Goal: Download file/media

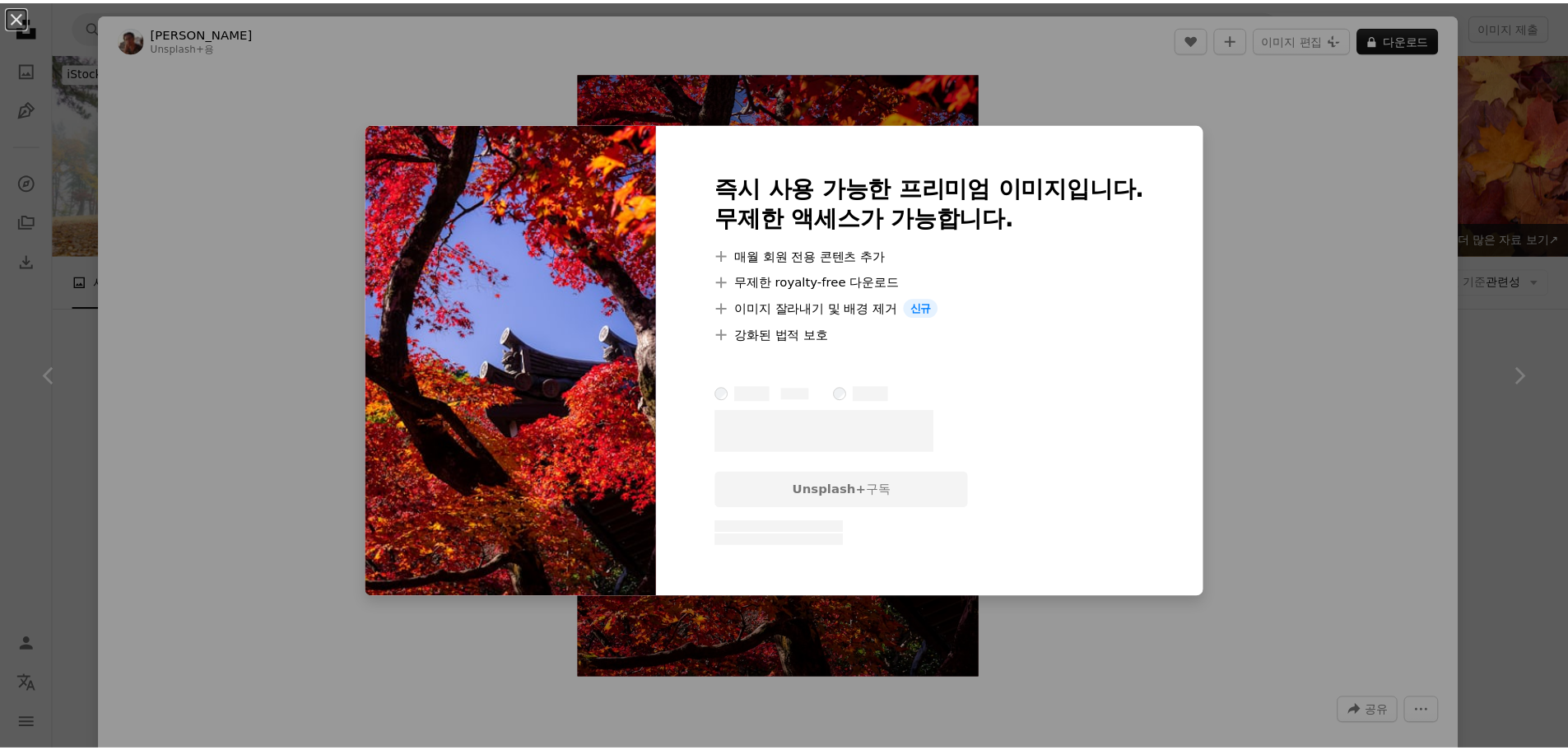
scroll to position [11145, 0]
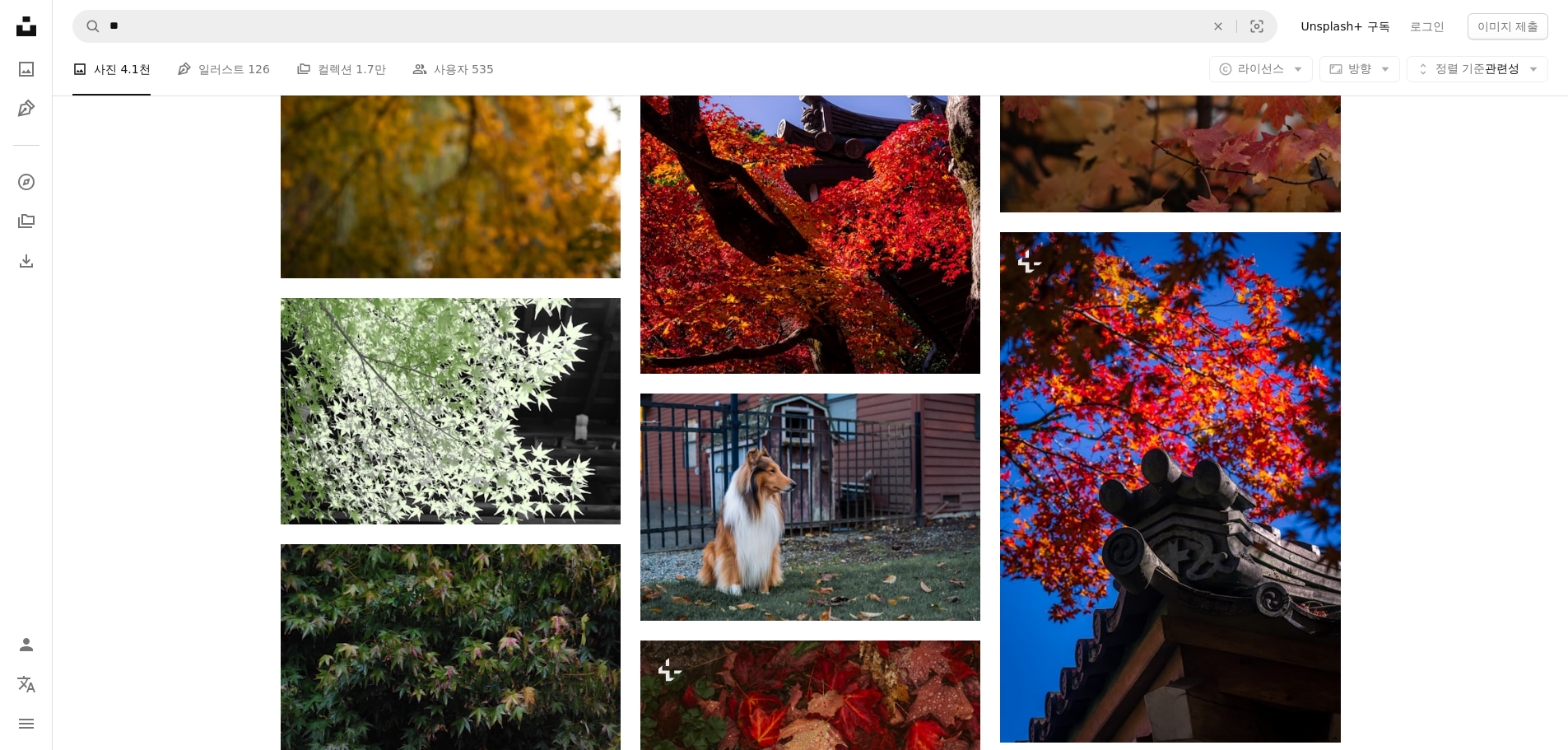
scroll to position [11557, 0]
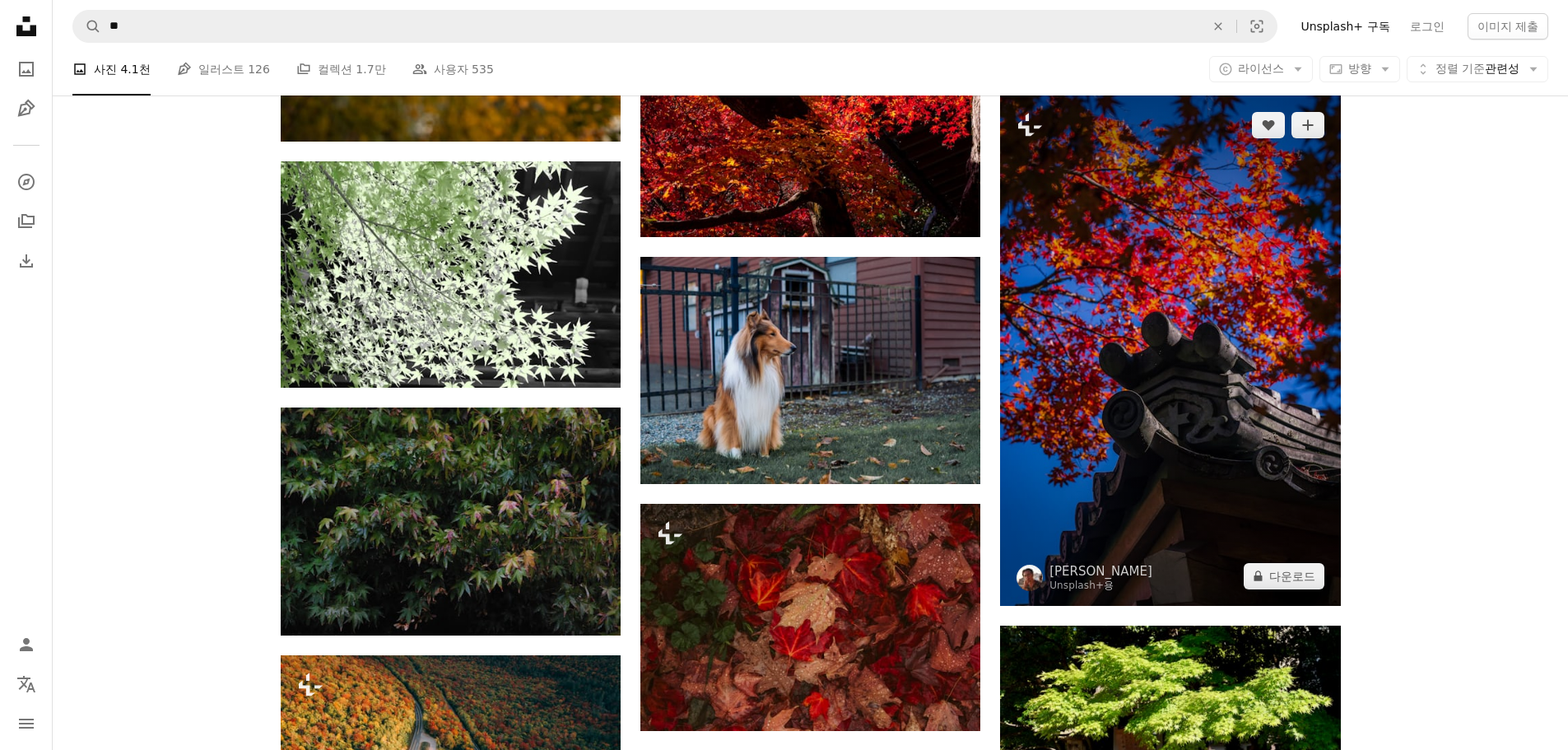
click at [1127, 458] on img at bounding box center [1170, 350] width 340 height 510
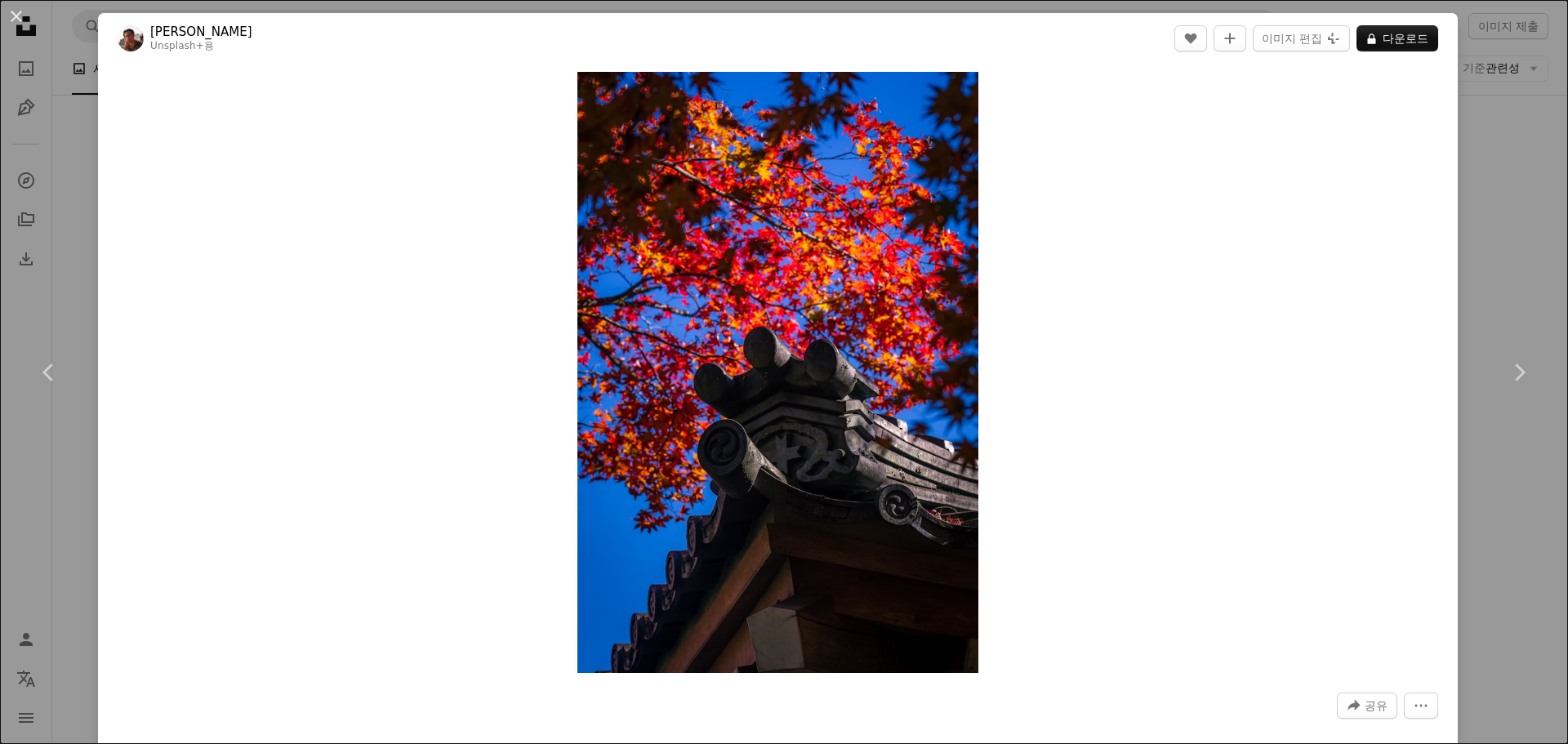
click at [1483, 263] on div "An X shape Chevron left Chevron right [PERSON_NAME] Unsplash+ 용 A heart A plus …" at bounding box center [784, 372] width 1568 height 744
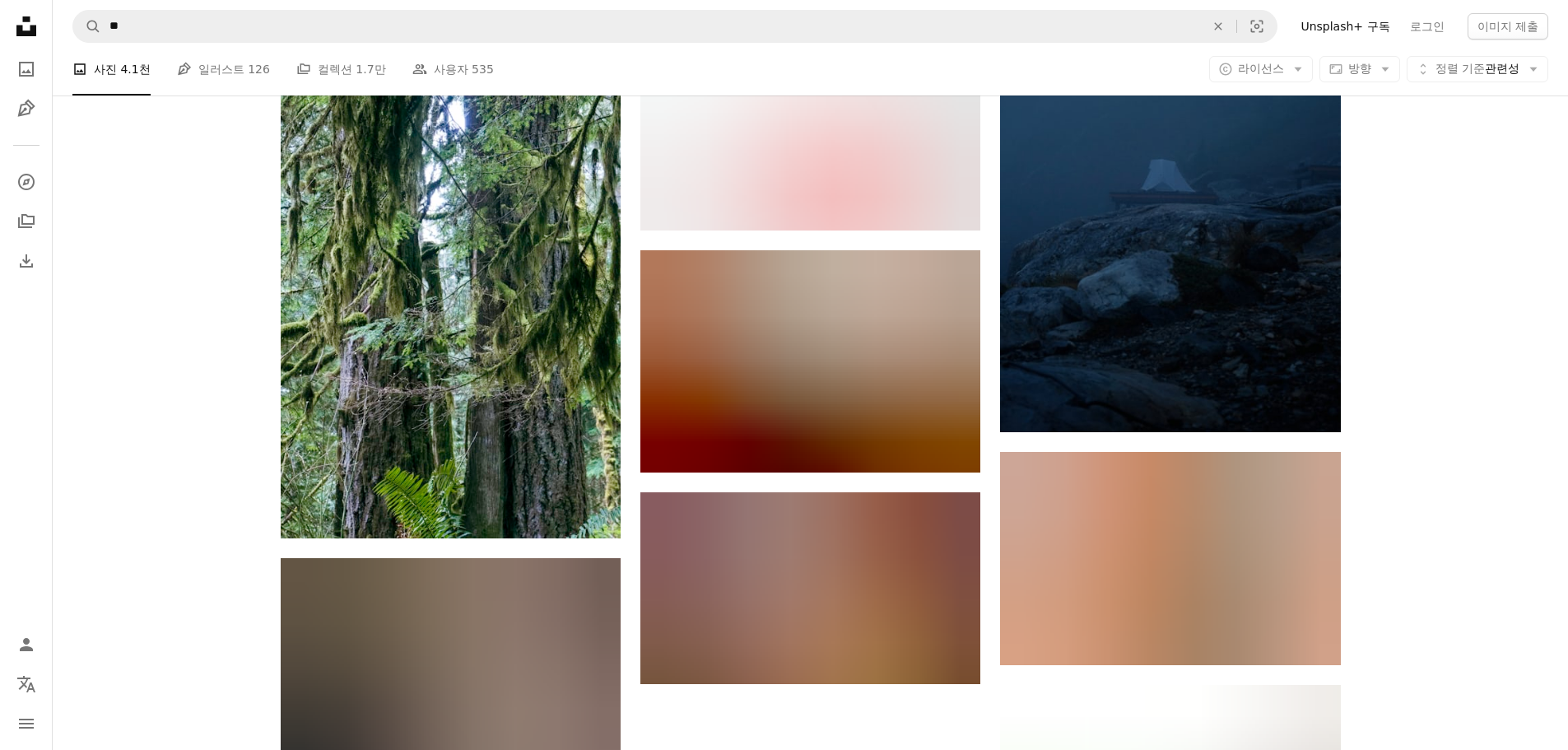
scroll to position [22530, 0]
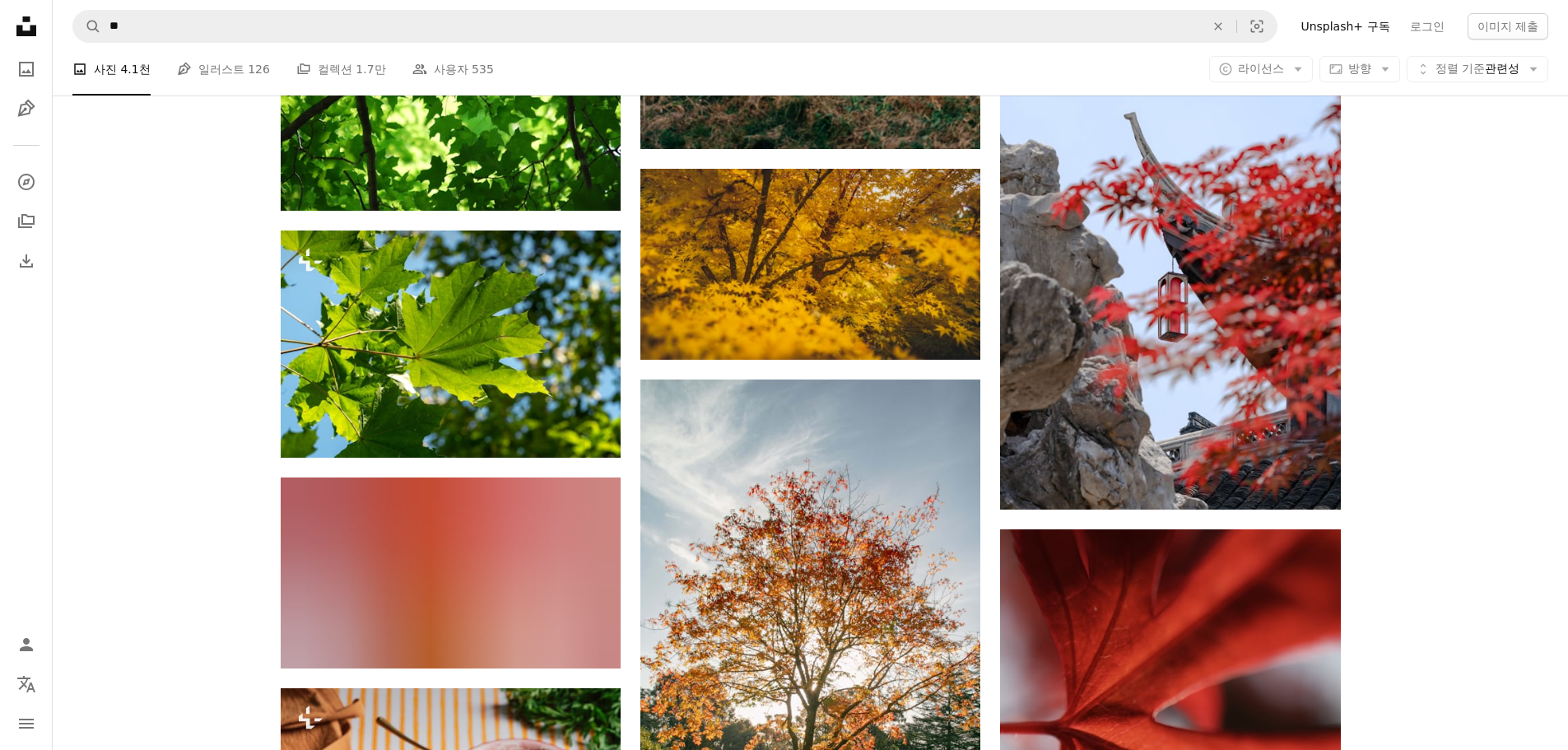
scroll to position [29113, 0]
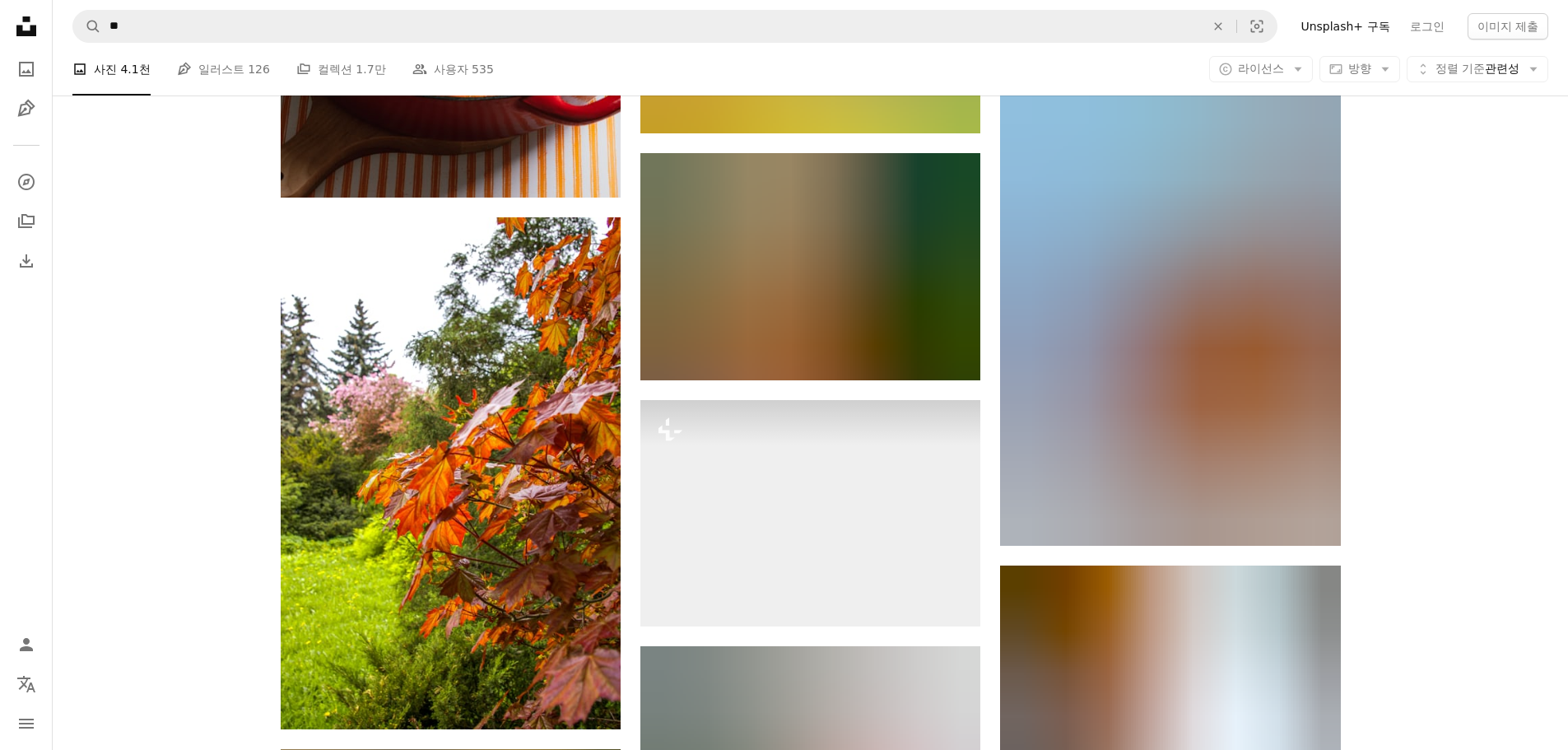
scroll to position [30210, 0]
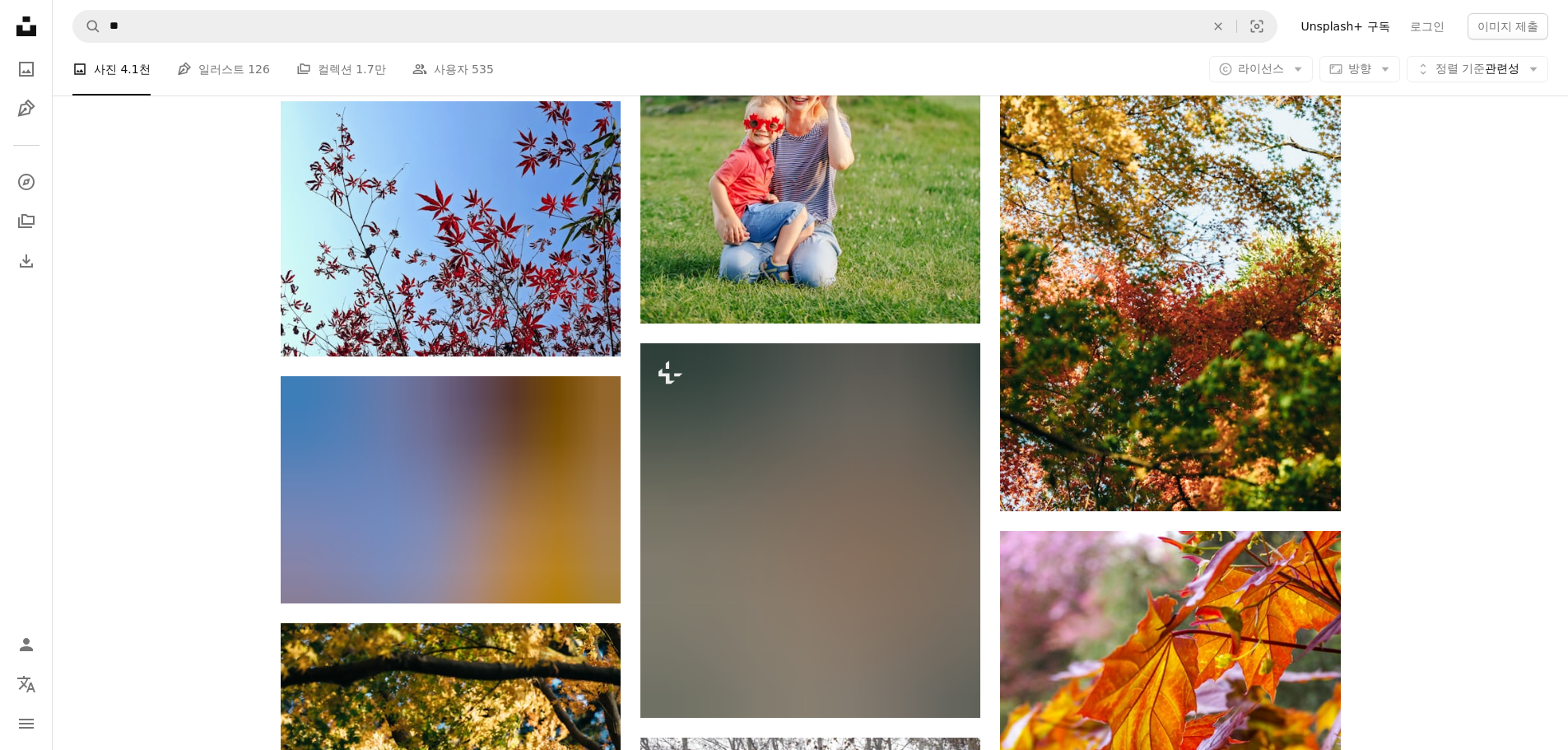
scroll to position [33228, 0]
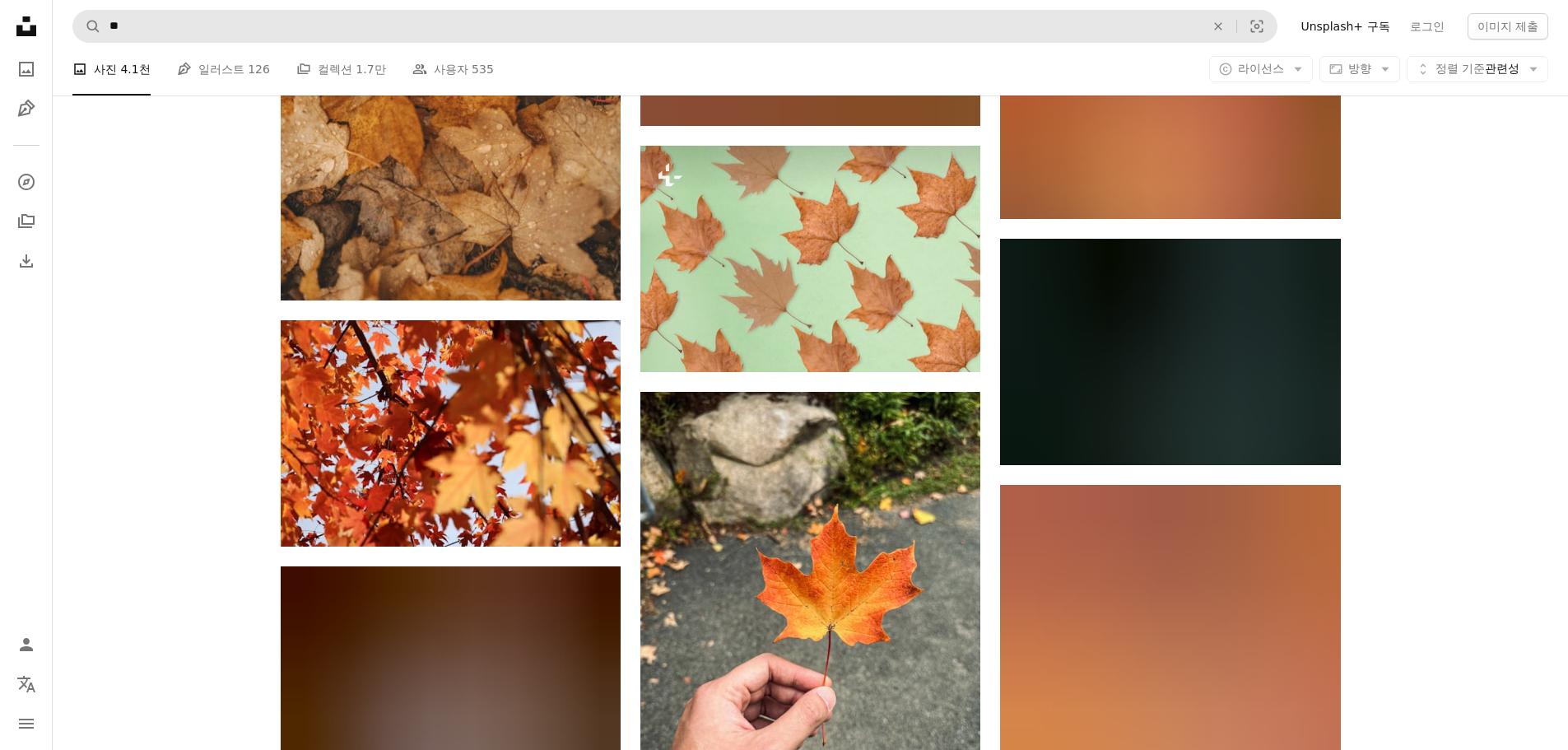
scroll to position [38439, 0]
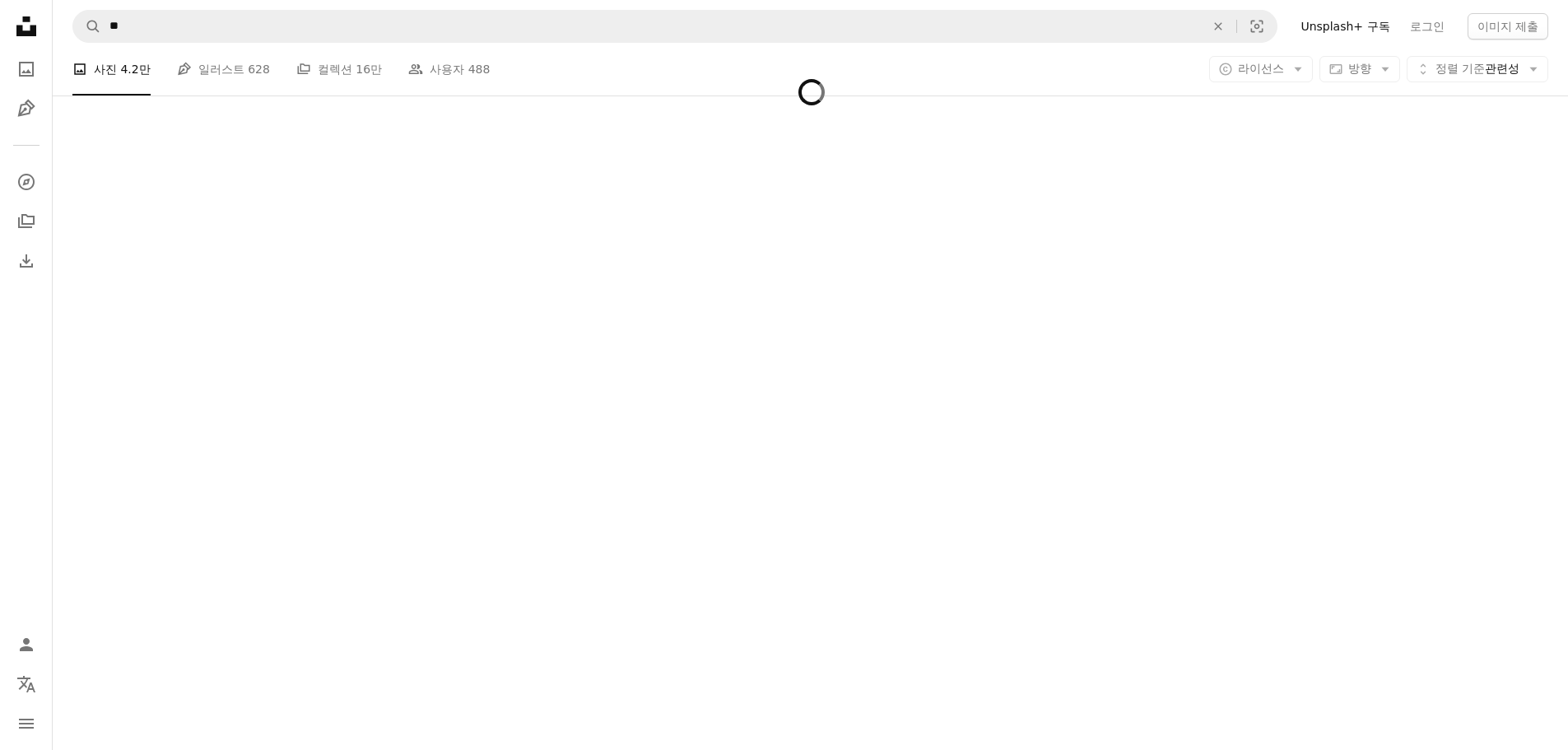
scroll to position [2331, 0]
